Goal: Find specific fact: Find specific fact

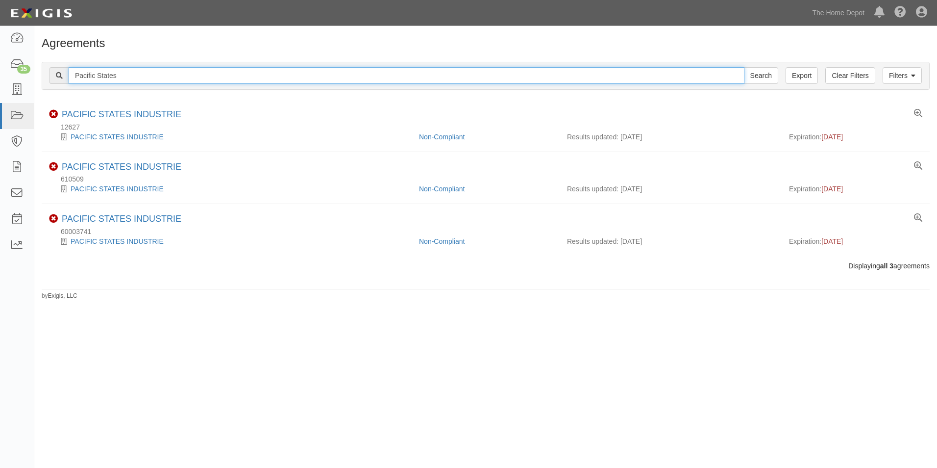
click at [242, 74] on input "Pacific States" at bounding box center [407, 75] width 676 height 17
type input "Eurofase"
click at [744, 67] on input "Search" at bounding box center [761, 75] width 34 height 17
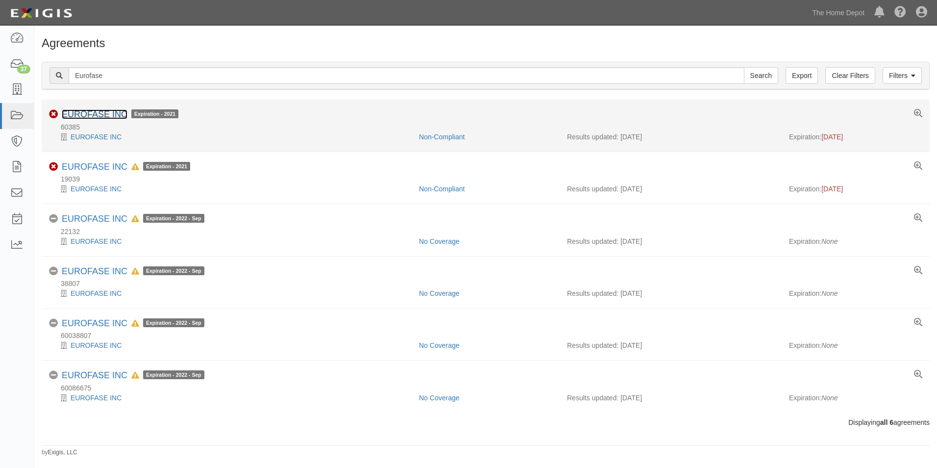
click at [89, 118] on link "EUROFASE INC" at bounding box center [95, 114] width 66 height 10
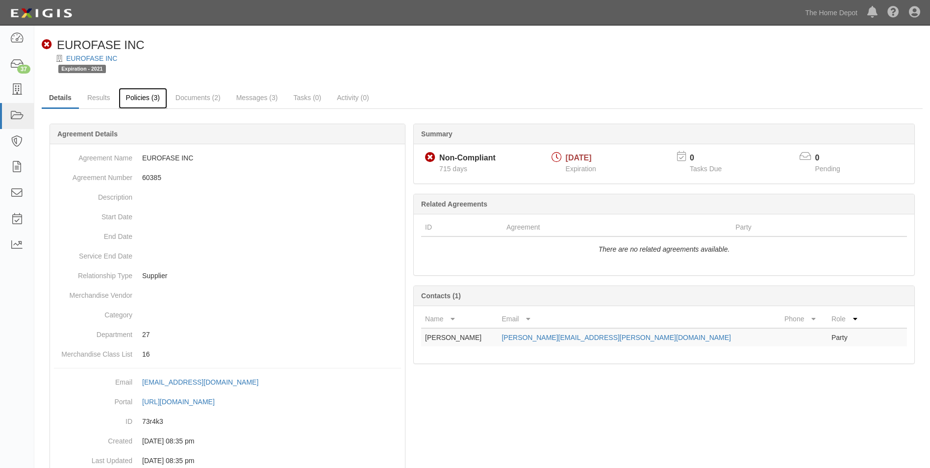
click at [148, 98] on link "Policies (3)" at bounding box center [143, 98] width 49 height 21
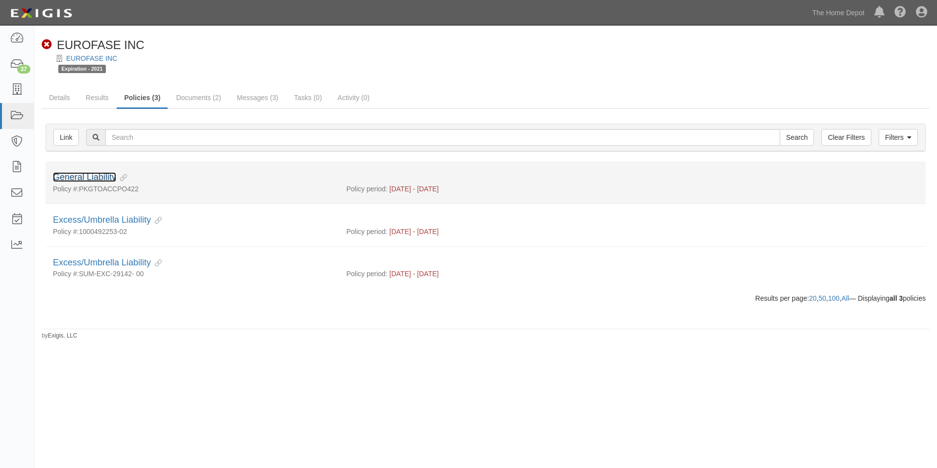
click at [95, 176] on link "General Liability" at bounding box center [84, 177] width 63 height 10
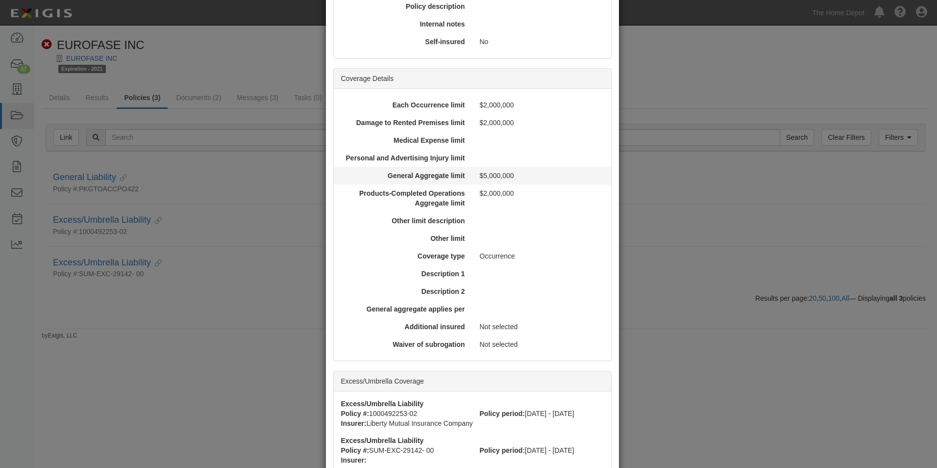
scroll to position [294, 0]
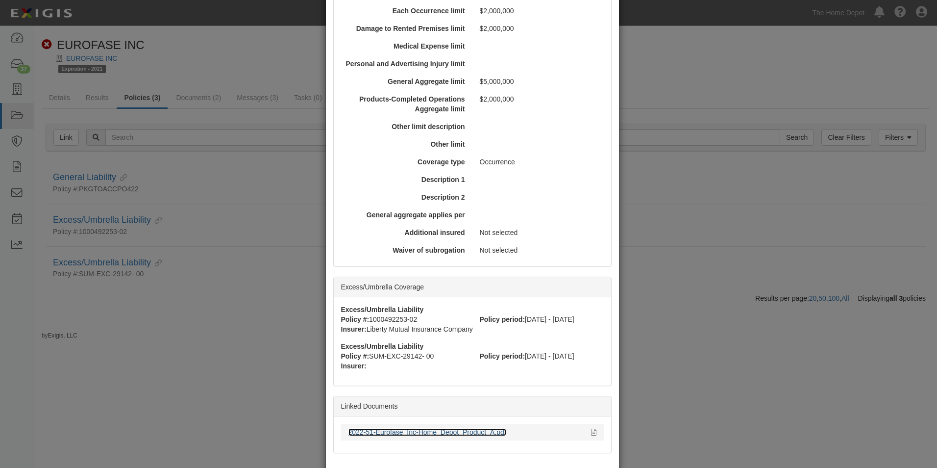
click at [410, 430] on link "2022-51-Eurofase_Inc-Home_Depot_Product_A.pdf" at bounding box center [428, 432] width 158 height 8
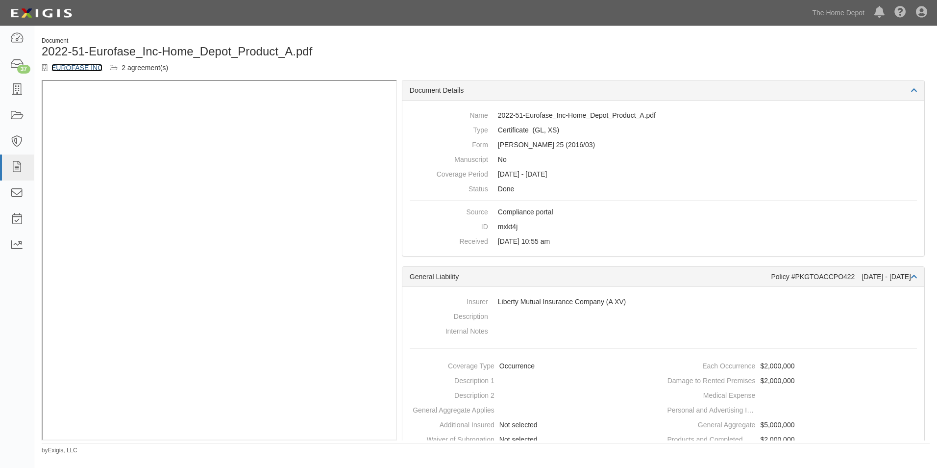
click at [81, 68] on link "EUROFASE INC" at bounding box center [76, 68] width 51 height 8
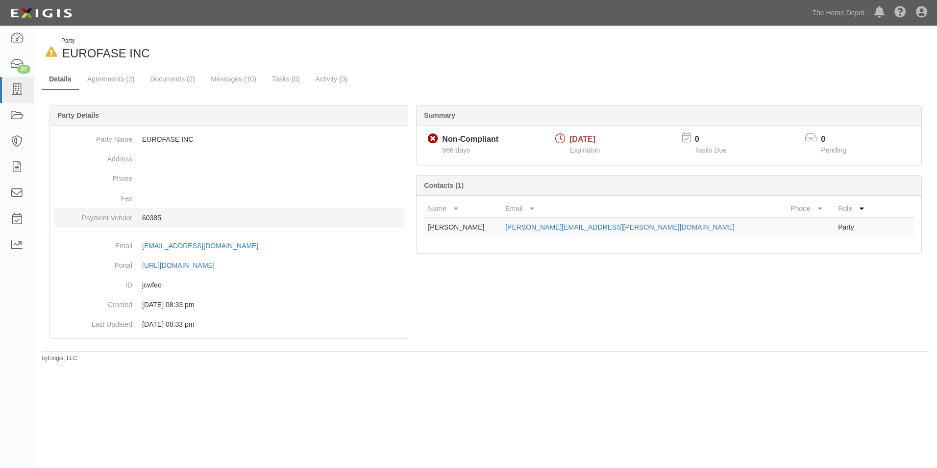
click at [151, 217] on p "60385" at bounding box center [273, 218] width 262 height 10
copy p "60385"
